Goal: Information Seeking & Learning: Learn about a topic

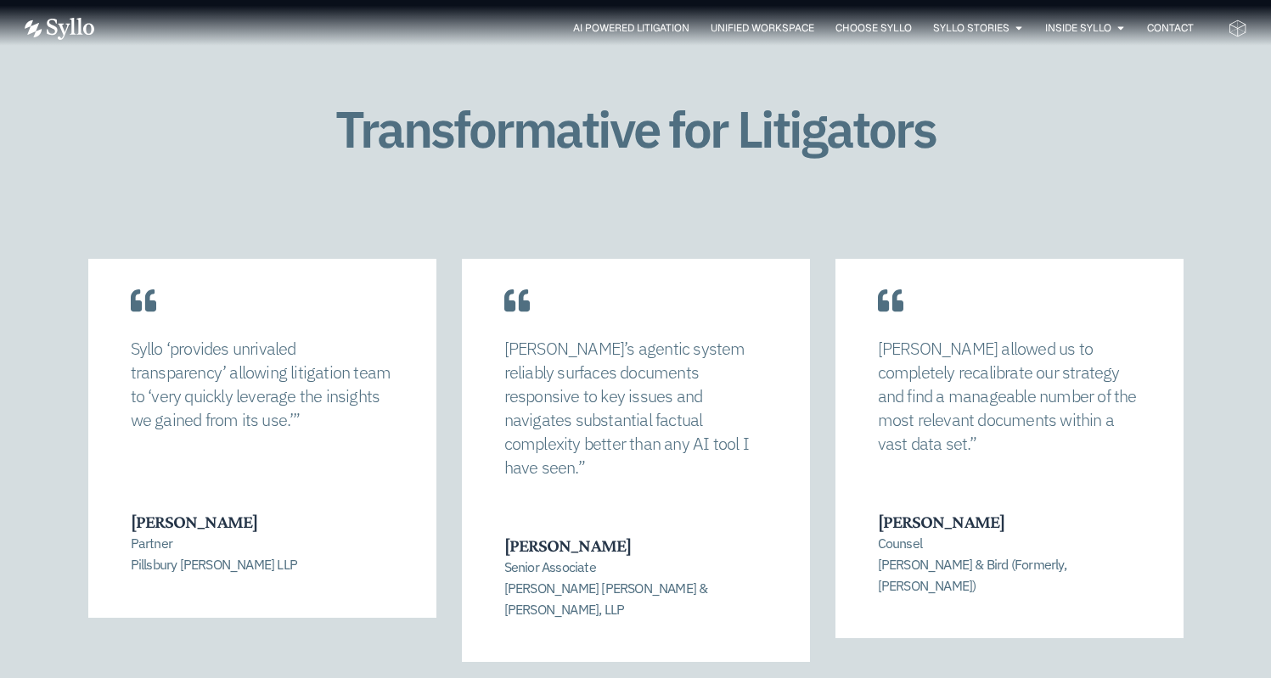
click at [642, 666] on div "Syllo allowed us to completely recalibrate our strategy and find a manageable n…" at bounding box center [636, 485] width 1223 height 520
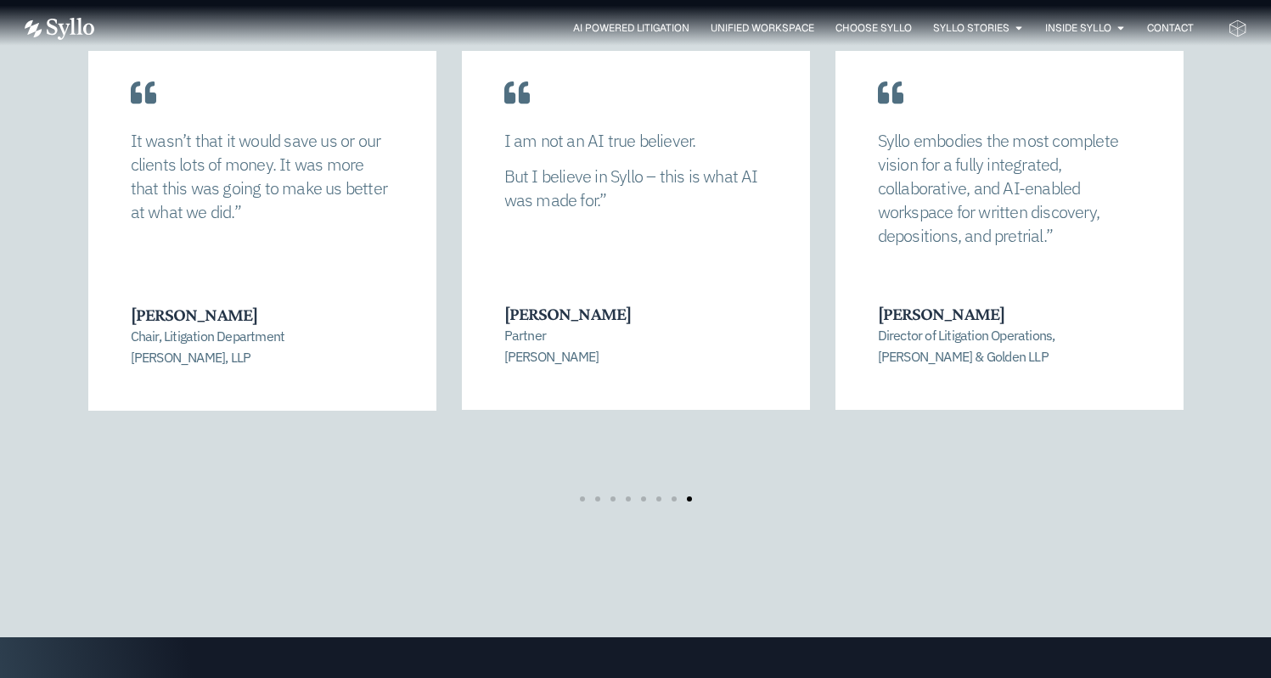
scroll to position [3648, 0]
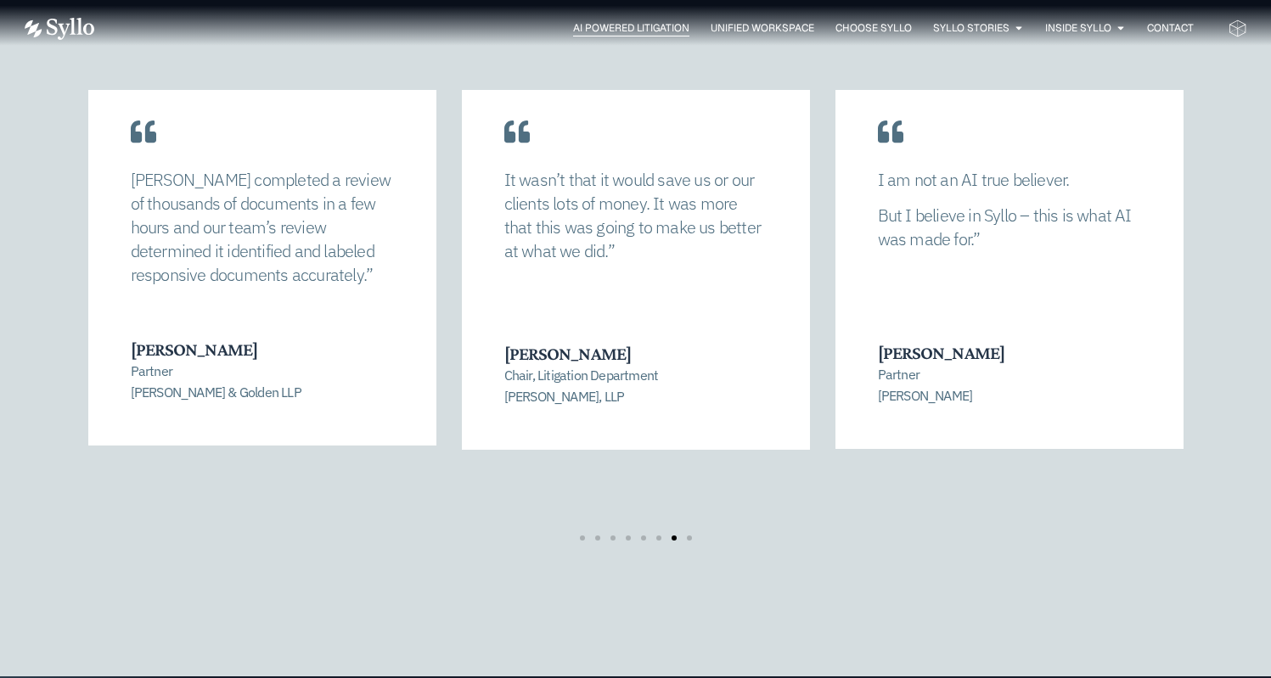
click at [620, 24] on span "AI Powered Litigation" at bounding box center [631, 27] width 116 height 15
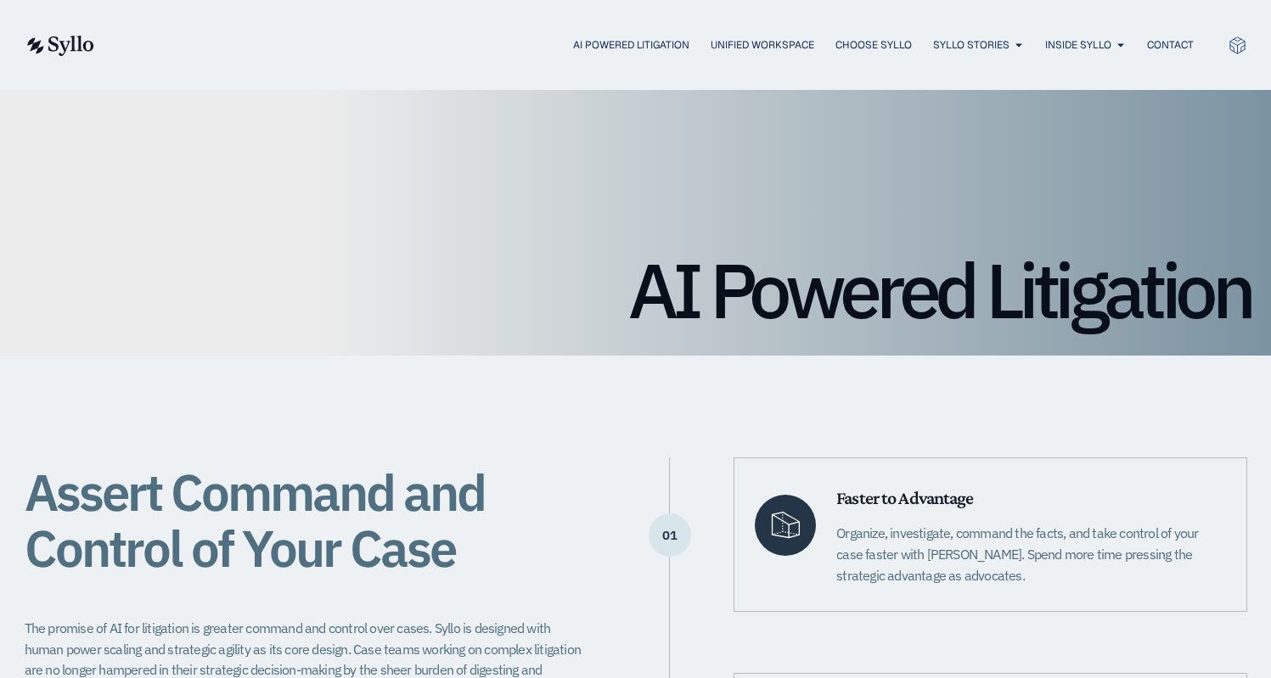
click at [70, 43] on img at bounding box center [60, 46] width 70 height 20
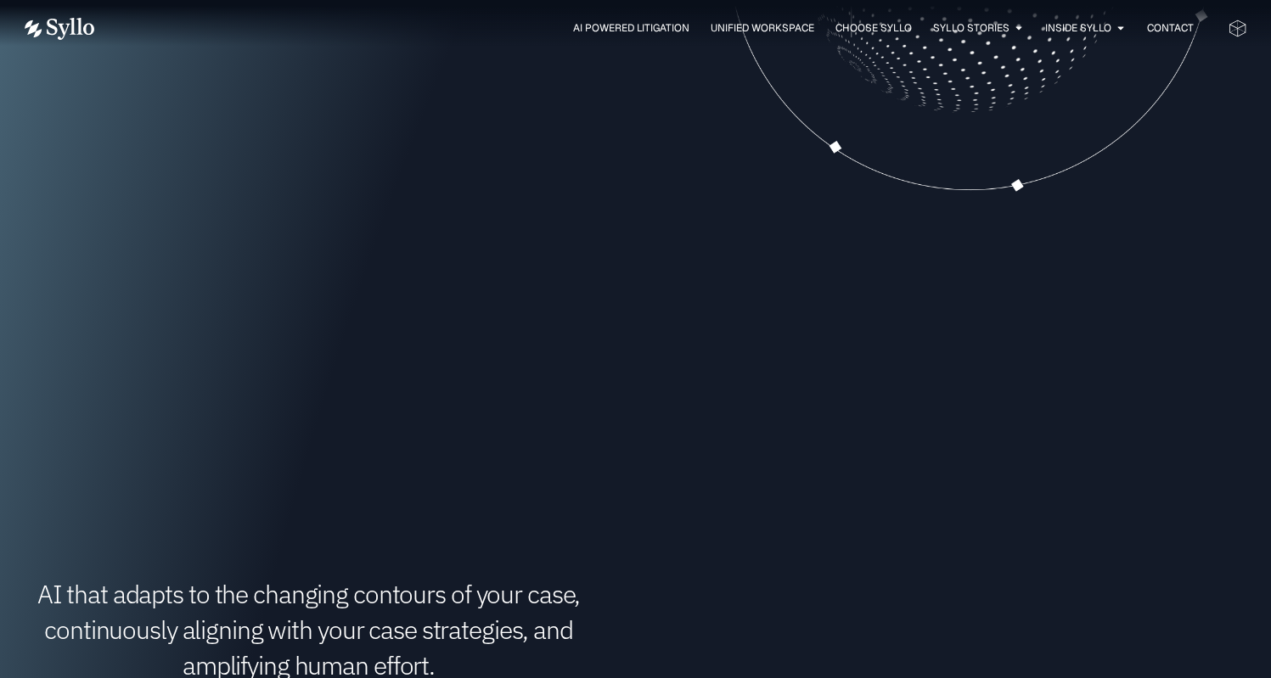
scroll to position [970, 0]
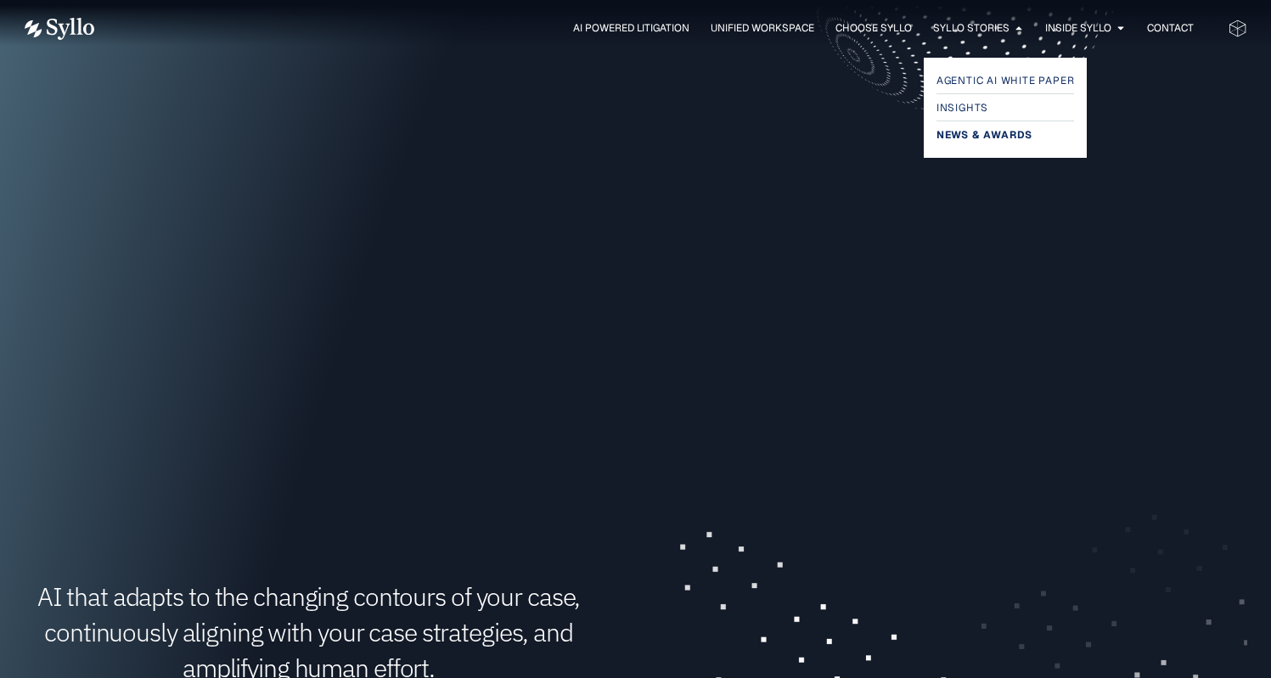
click at [959, 137] on span "News & Awards" at bounding box center [984, 135] width 96 height 20
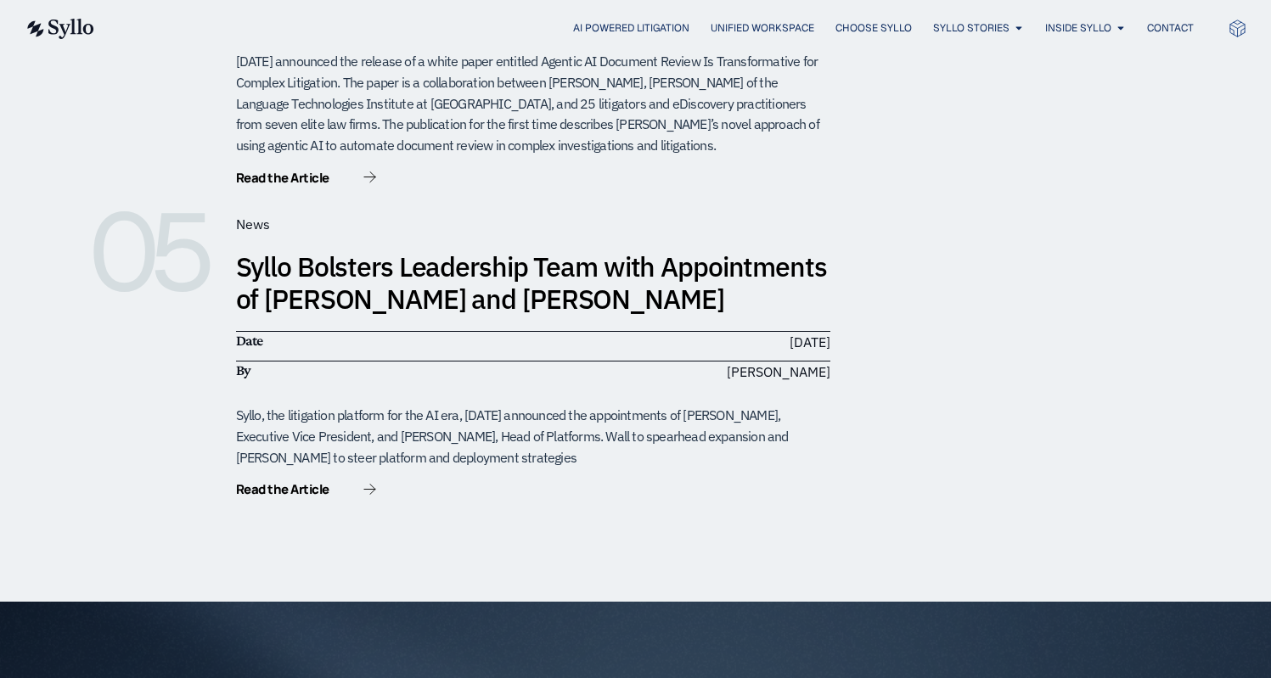
scroll to position [1666, 0]
